Goal: Task Accomplishment & Management: Manage account settings

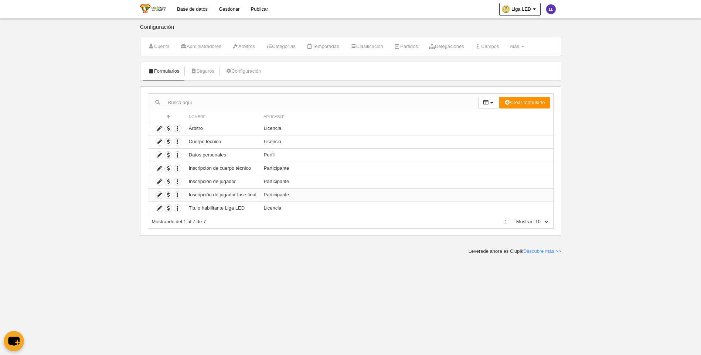
click at [159, 197] on icon at bounding box center [159, 195] width 7 height 7
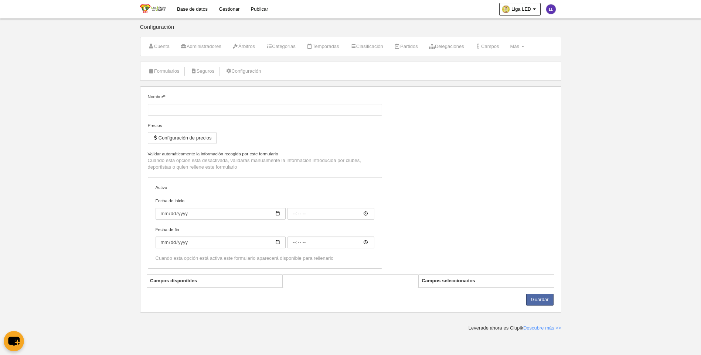
type input "Inscripción de jugador fase final"
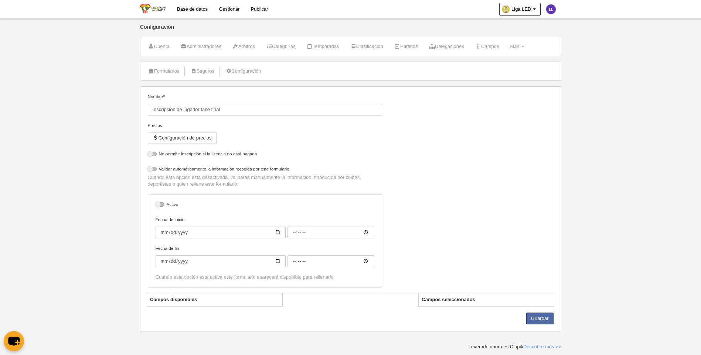
select select "selected"
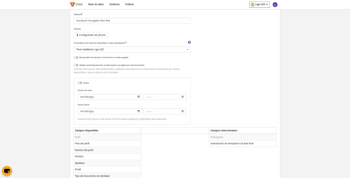
scroll to position [74, 0]
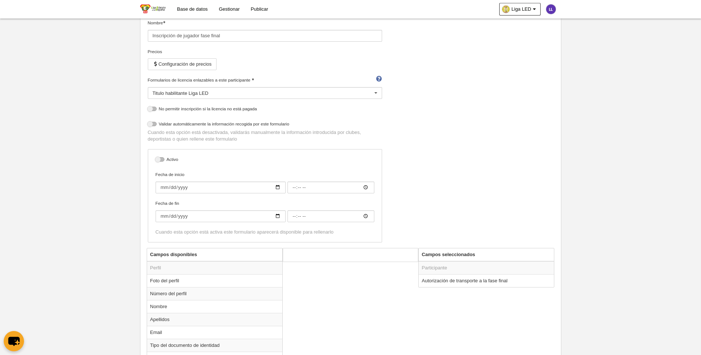
drag, startPoint x: 455, startPoint y: 181, endPoint x: 643, endPoint y: 198, distance: 188.5
drag, startPoint x: 643, startPoint y: 198, endPoint x: 626, endPoint y: 245, distance: 49.9
click at [626, 245] on body "Base de datos Gestionar Publicar Liga LED Ajustes generales Ir a vista pública …" at bounding box center [350, 103] width 701 height 355
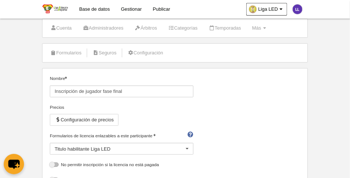
scroll to position [18, 0]
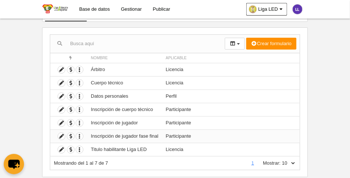
scroll to position [74, 0]
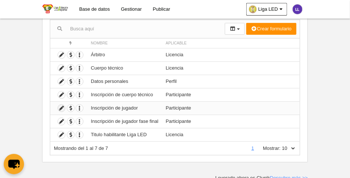
click at [62, 109] on icon at bounding box center [61, 108] width 7 height 7
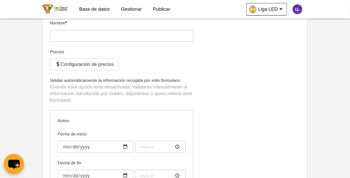
type input "Inscripción de jugador"
checkbox input "true"
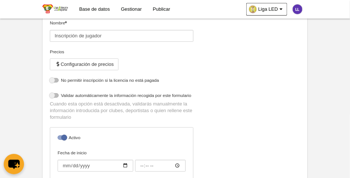
select select "selected"
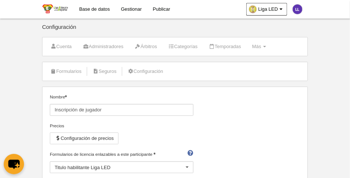
click at [124, 9] on link "Gestionar" at bounding box center [132, 9] width 32 height 18
